Goal: Task Accomplishment & Management: Use online tool/utility

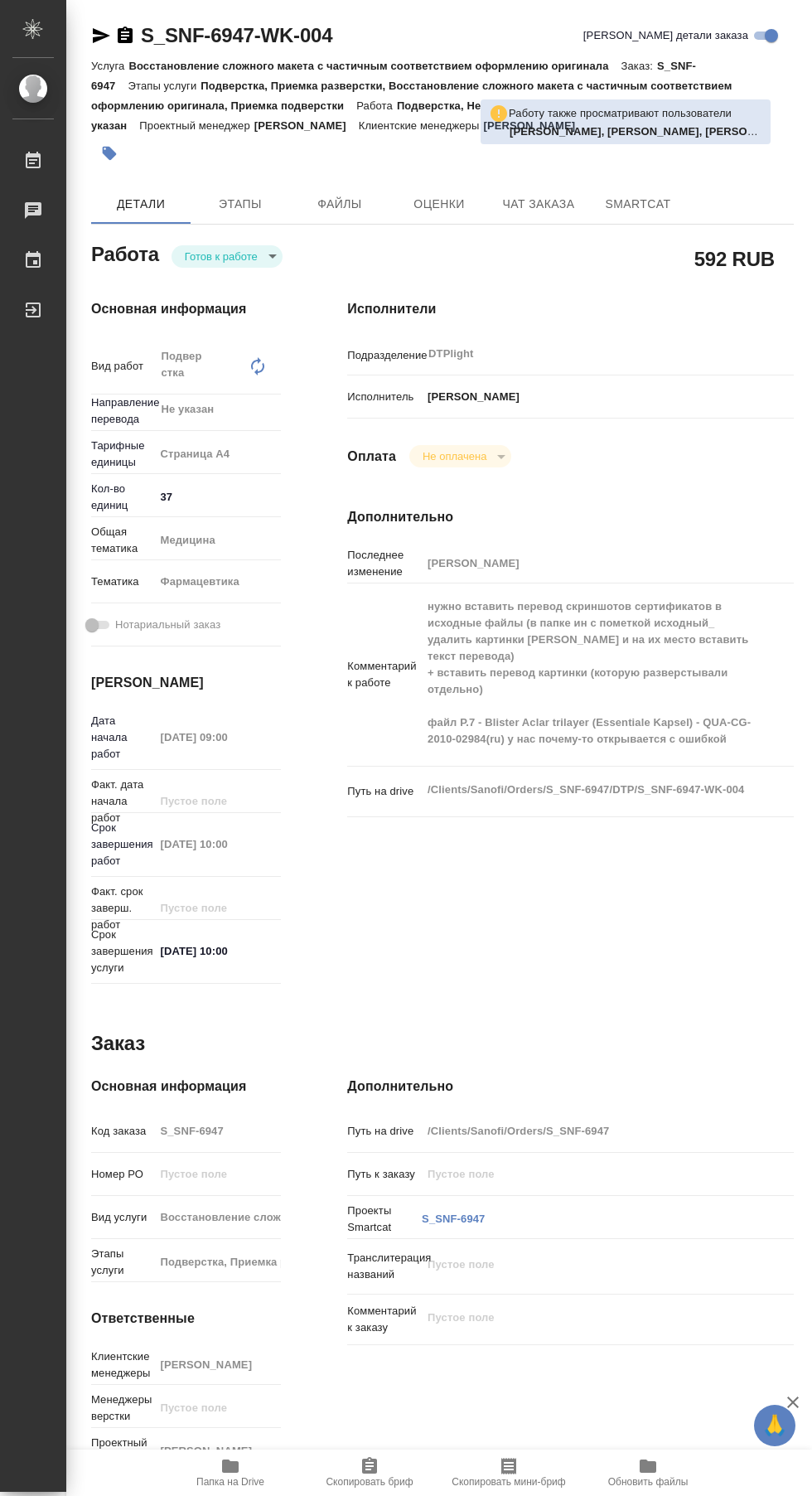
type textarea "x"
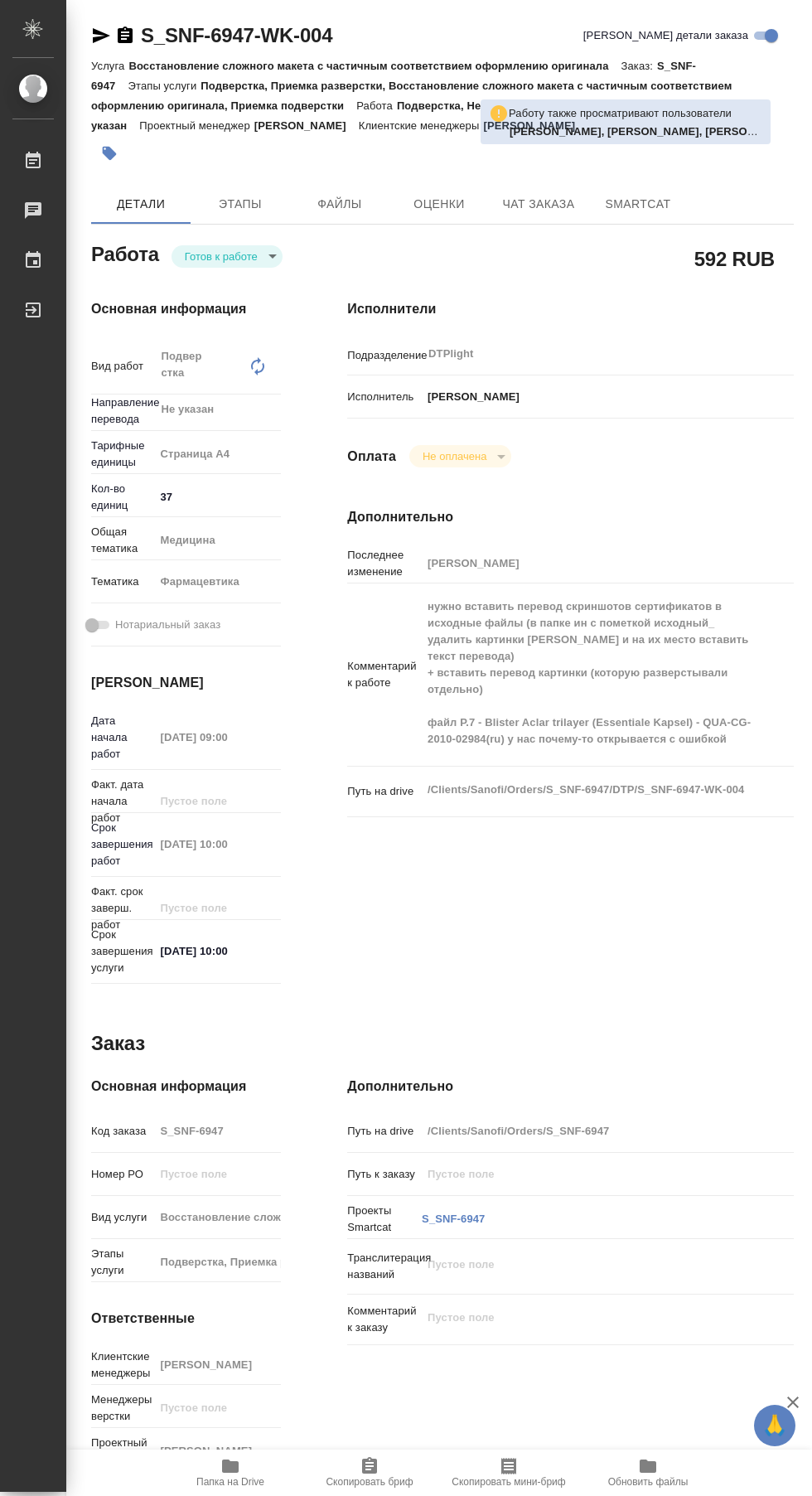
type textarea "x"
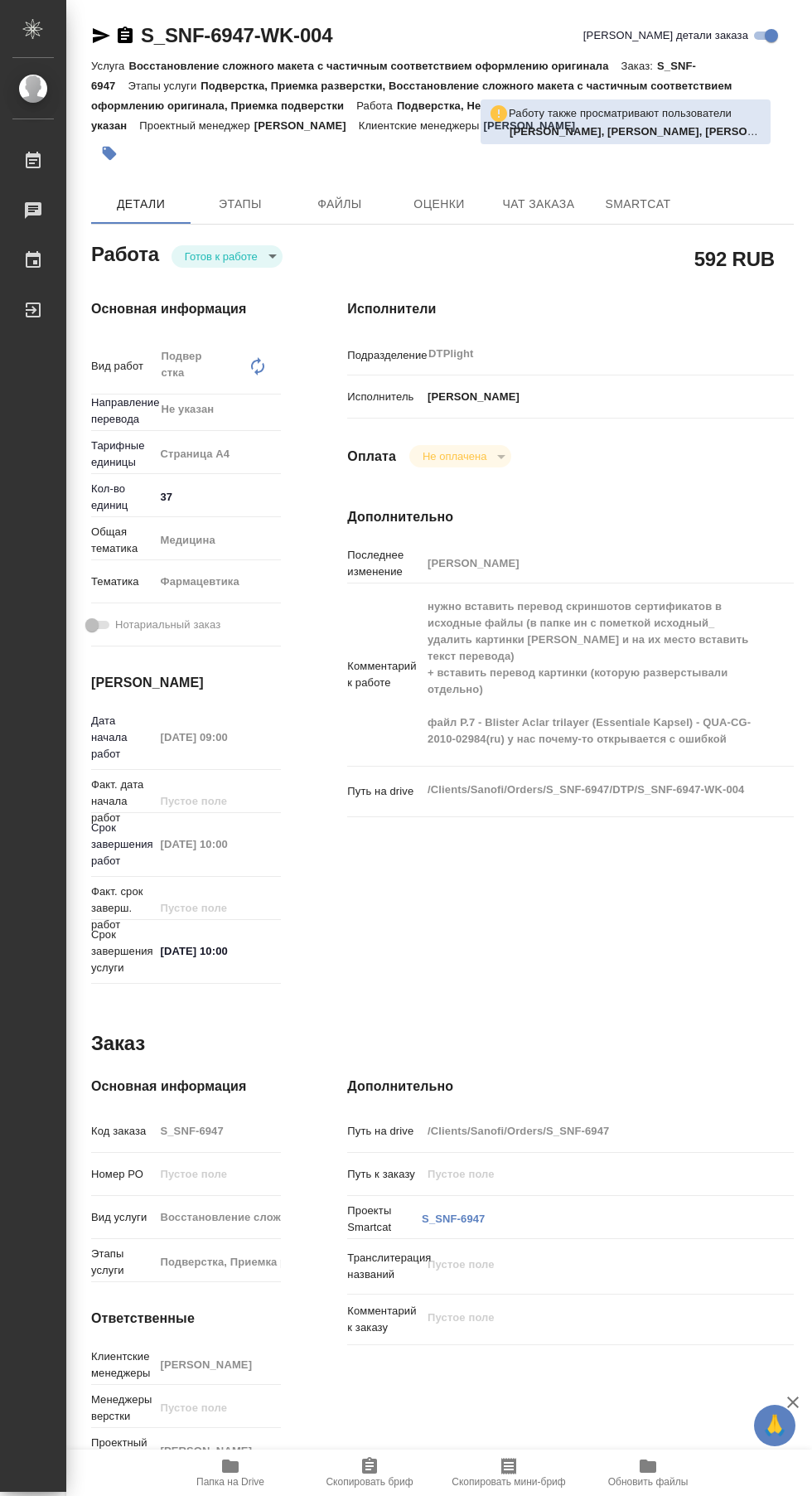
scroll to position [0, 15]
